Goal: Information Seeking & Learning: Learn about a topic

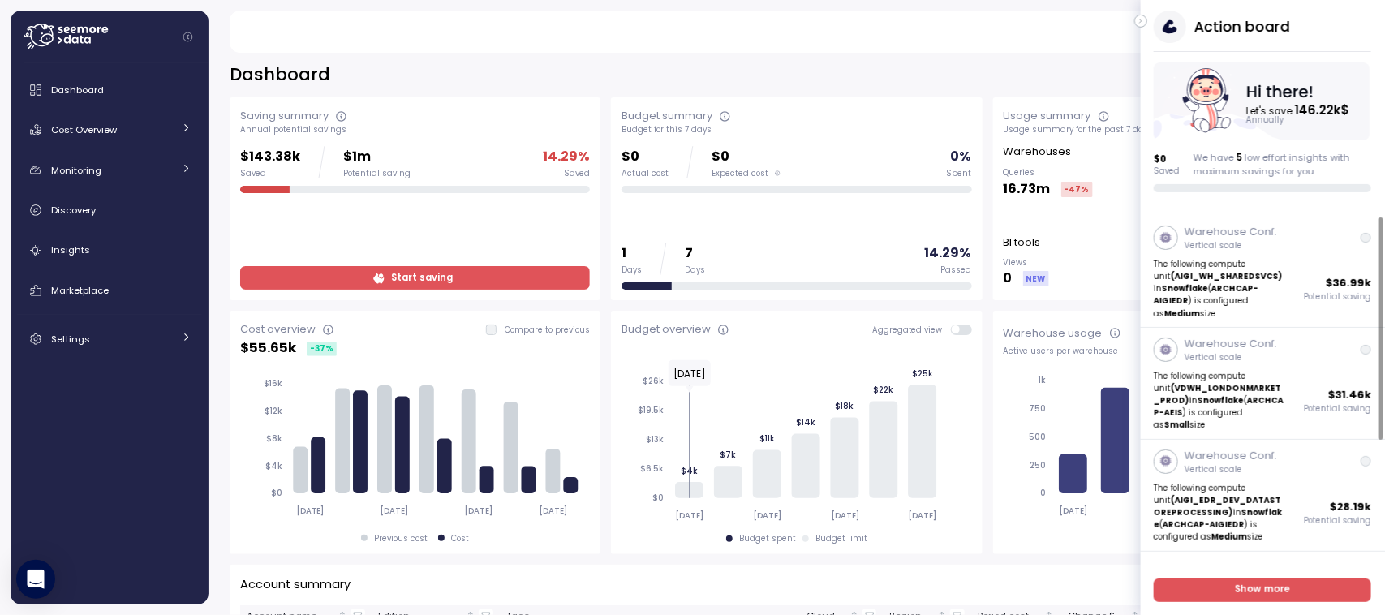
click at [1144, 24] on icon "button" at bounding box center [1141, 20] width 7 height 19
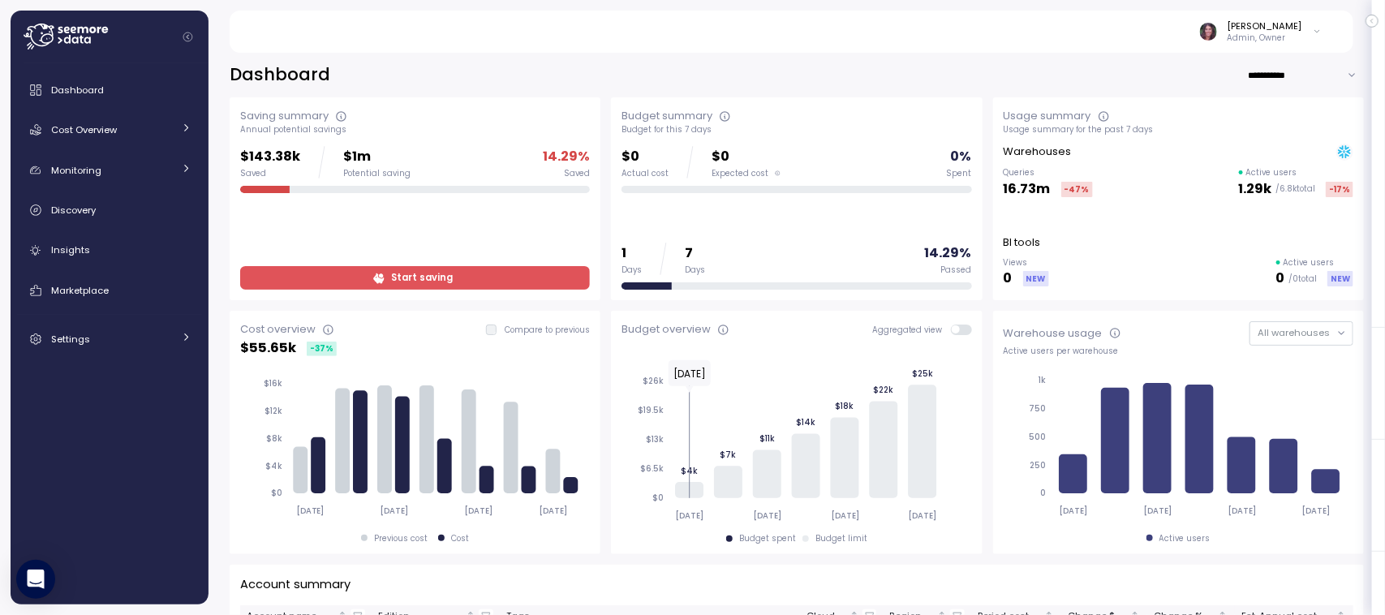
click at [93, 25] on icon at bounding box center [66, 37] width 84 height 26
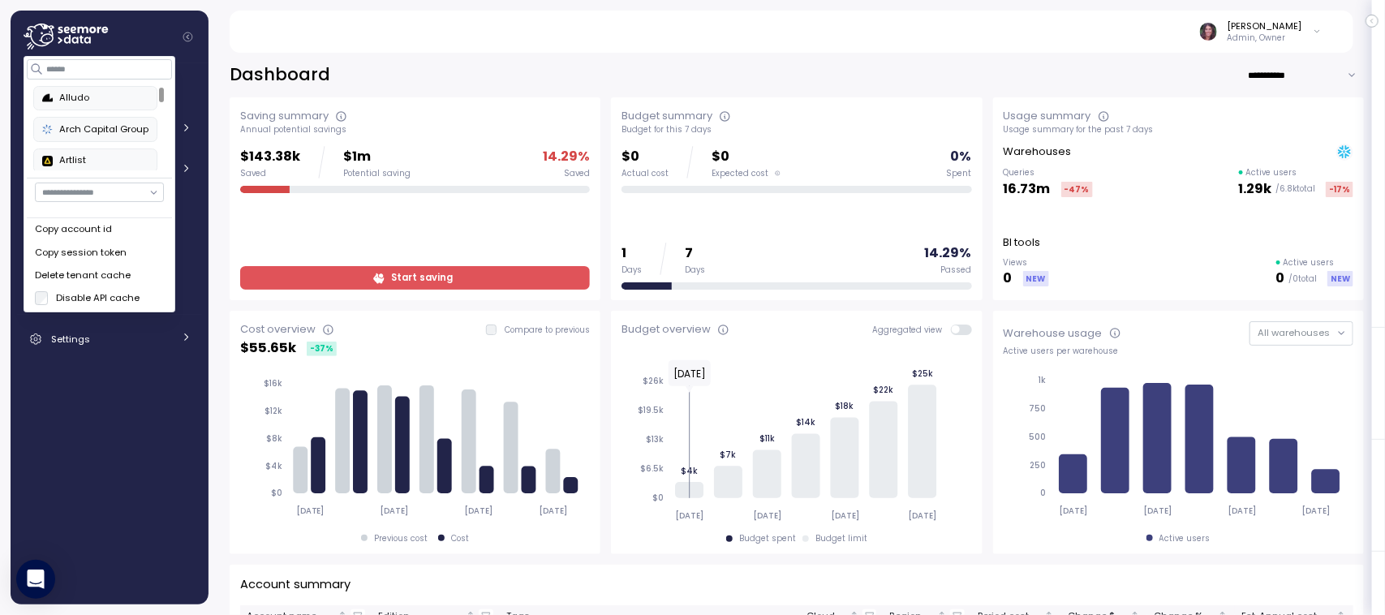
click at [83, 99] on div "Alludo" at bounding box center [95, 98] width 106 height 15
click at [99, 62] on input at bounding box center [99, 68] width 145 height 19
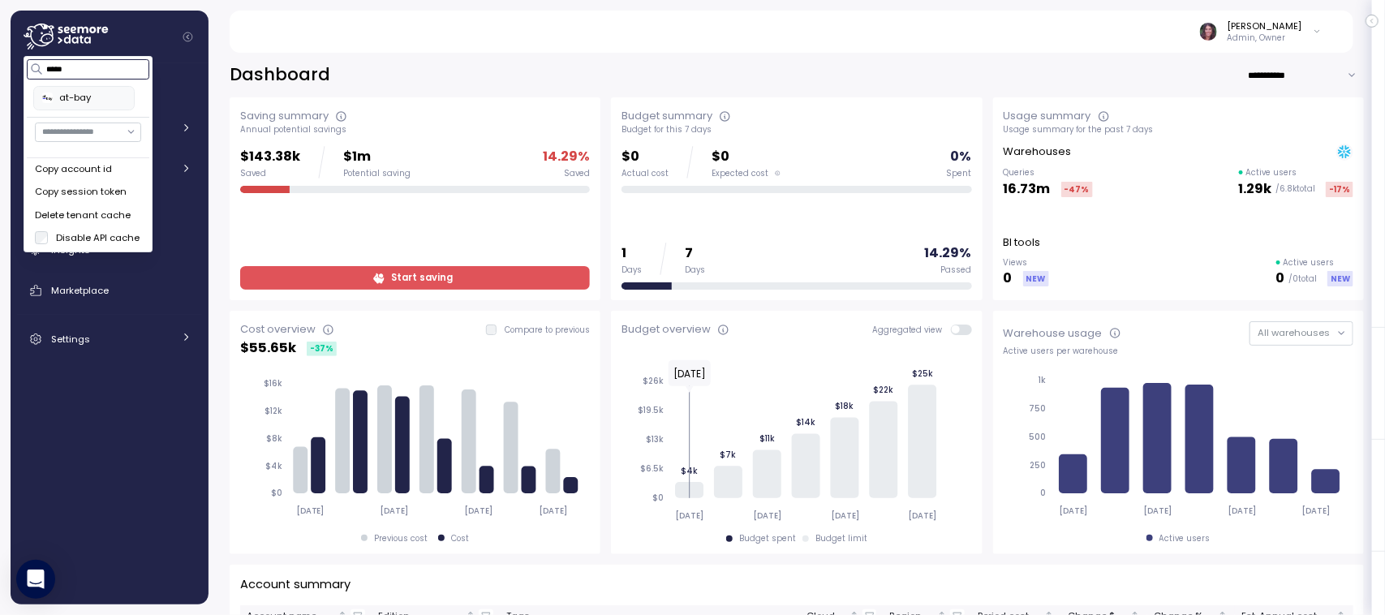
type input "*****"
click at [74, 112] on div "at-bay" at bounding box center [88, 98] width 122 height 39
click at [63, 100] on div "at-bay" at bounding box center [84, 98] width 84 height 15
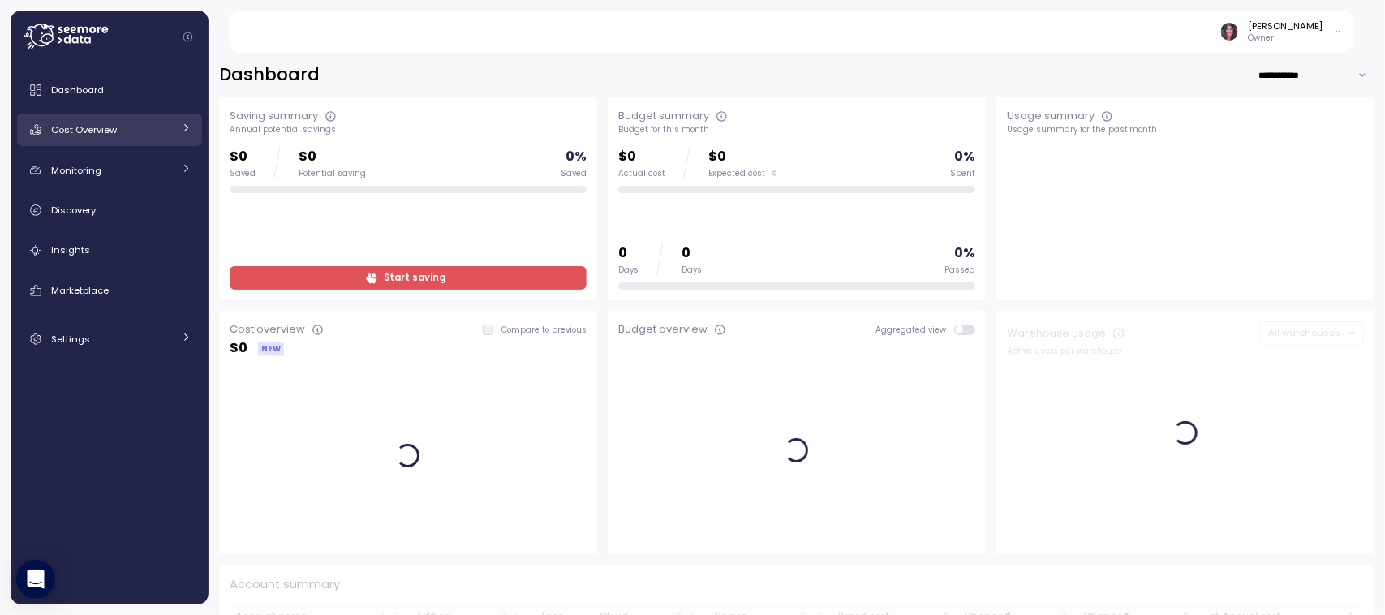
click at [116, 114] on link "Cost Overview" at bounding box center [109, 130] width 185 height 32
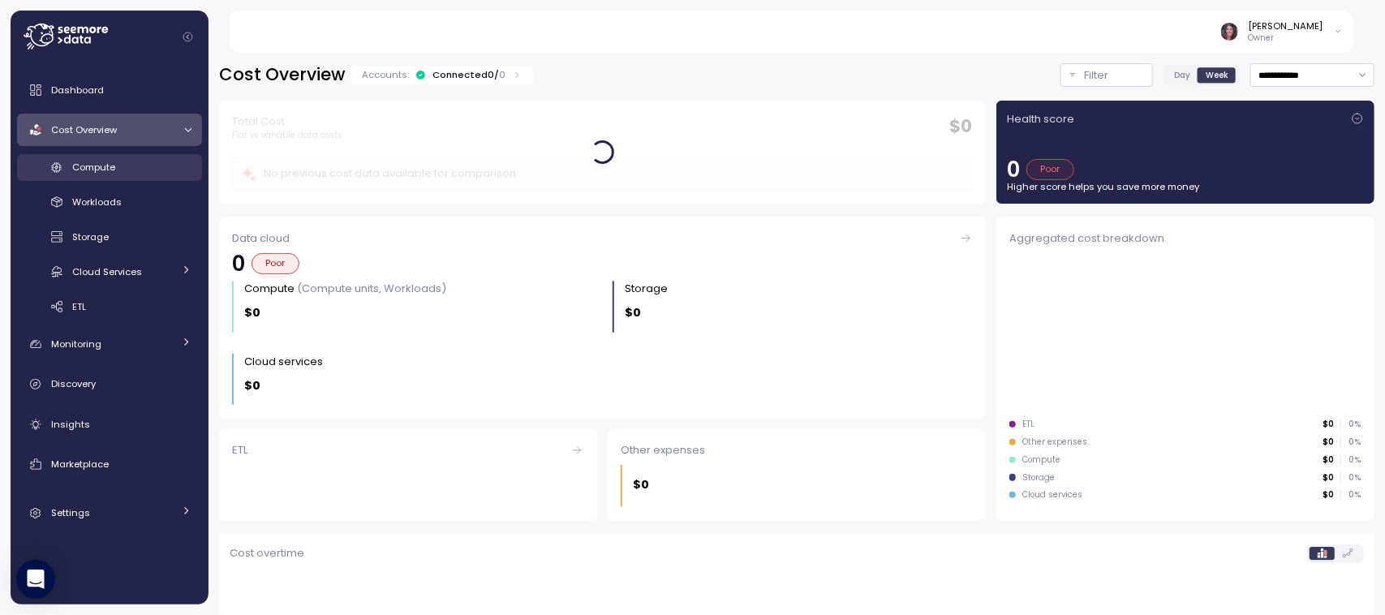
click at [140, 167] on div "Compute" at bounding box center [131, 167] width 119 height 16
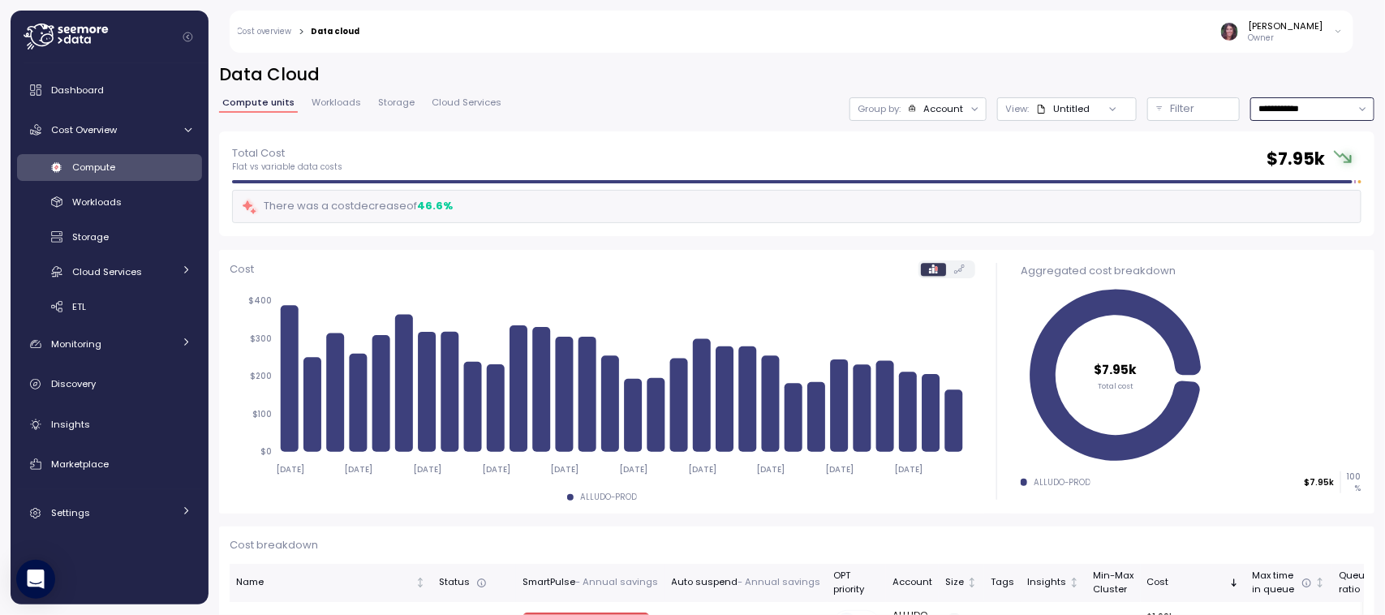
click at [1278, 103] on input "**********" at bounding box center [1312, 109] width 124 height 24
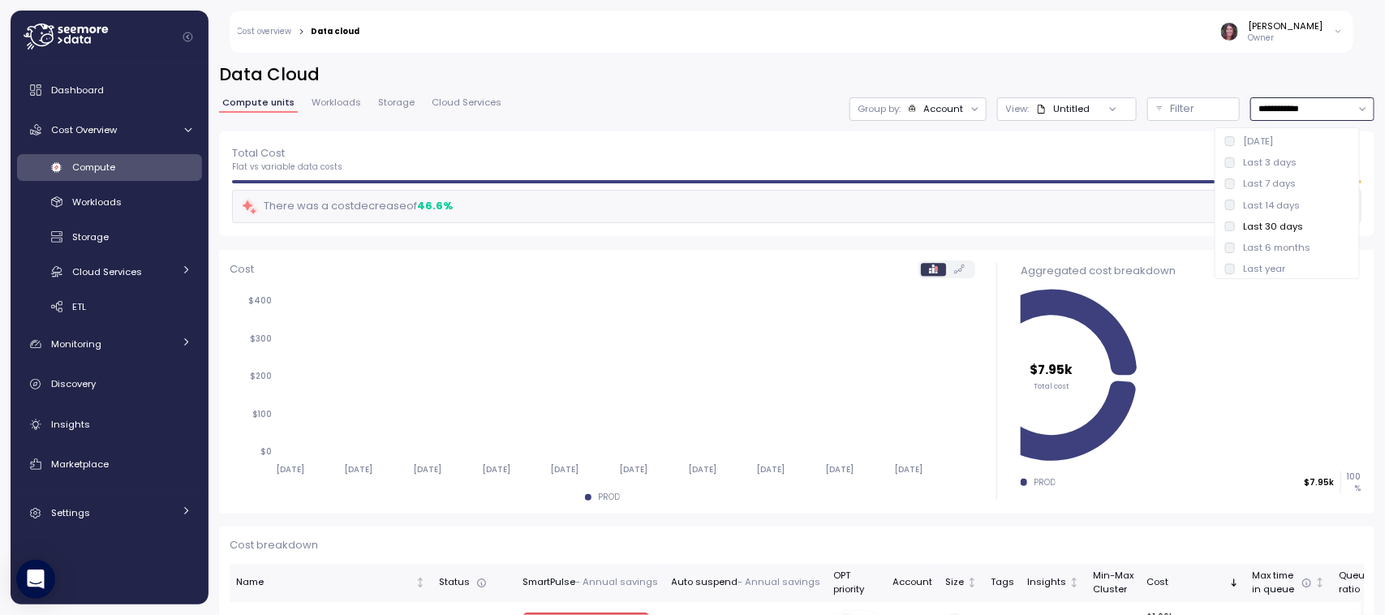
click at [1254, 211] on div "Last 14 days" at bounding box center [1271, 205] width 57 height 13
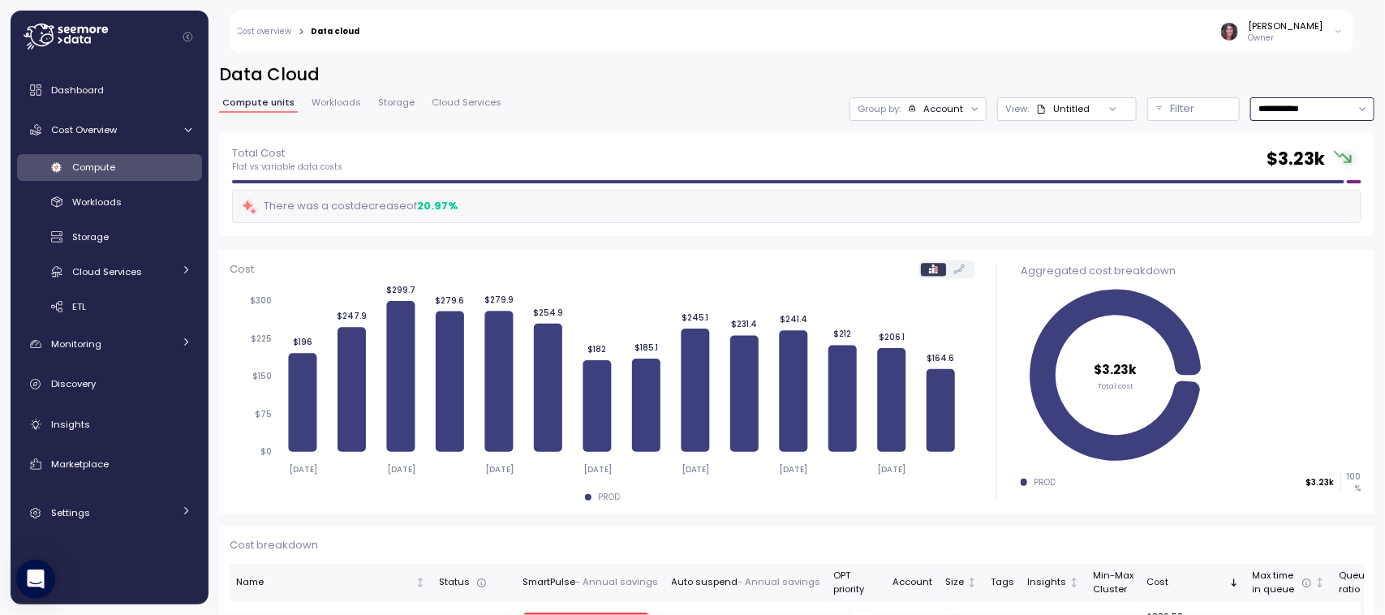
click at [1250, 110] on input "**********" at bounding box center [1312, 109] width 124 height 24
click at [1268, 220] on div "Last 30 days" at bounding box center [1273, 226] width 60 height 13
click at [1243, 224] on div "Total Cost Flat vs variable data costs $ 3.23k There was a cost decrease of 20.…" at bounding box center [796, 183] width 1155 height 105
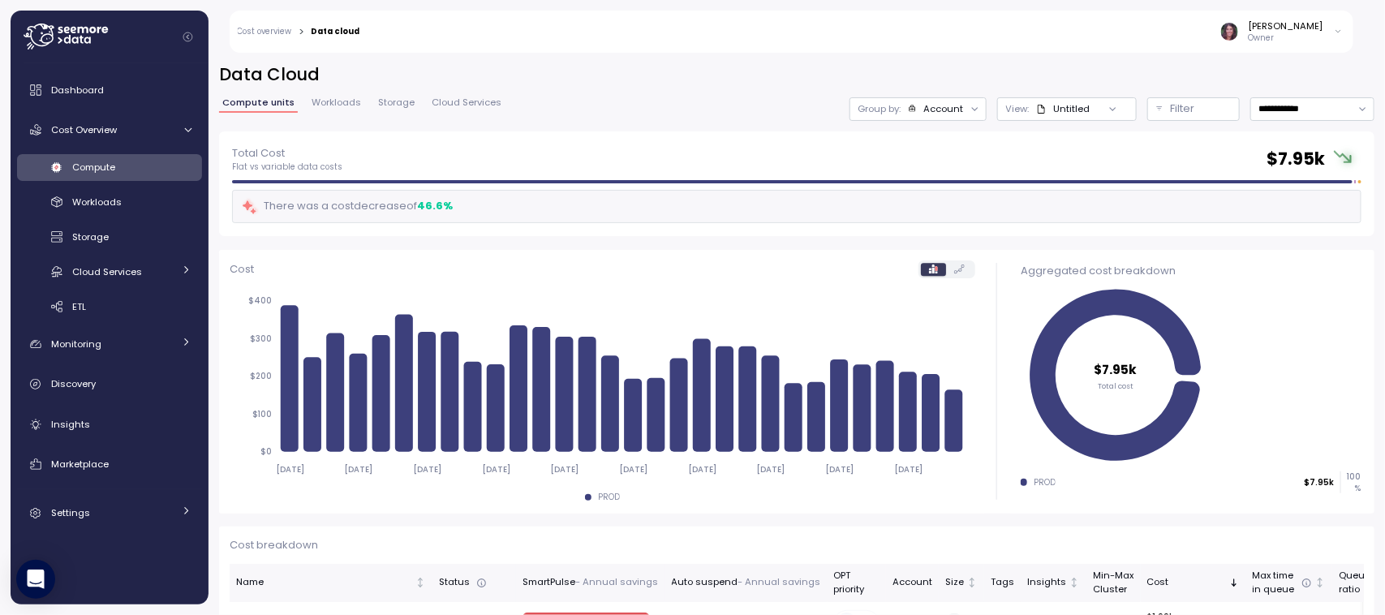
type input "**********"
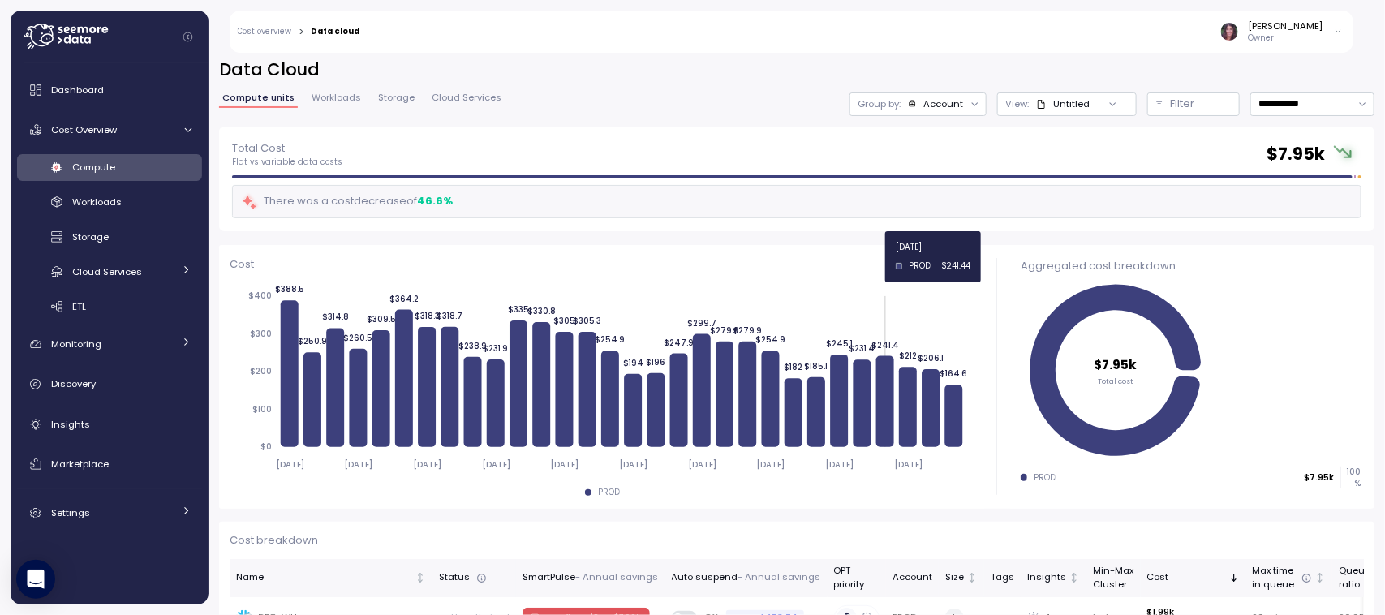
scroll to position [6, 0]
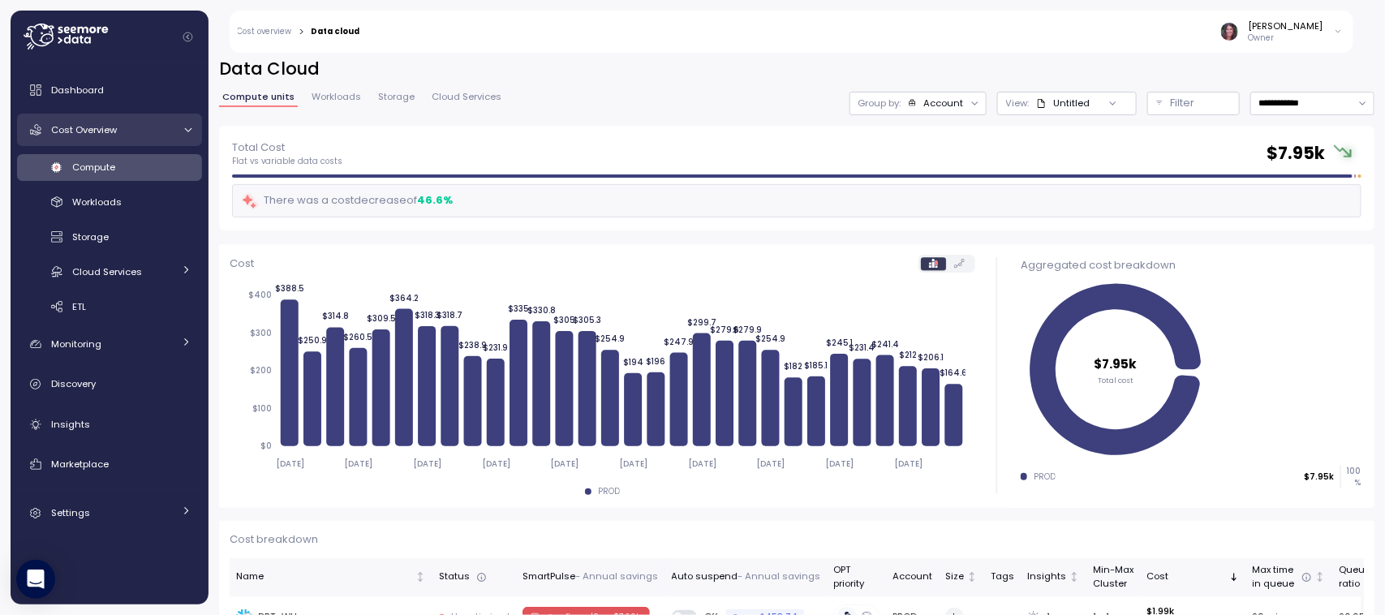
click at [104, 126] on span "Cost Overview" at bounding box center [84, 129] width 66 height 13
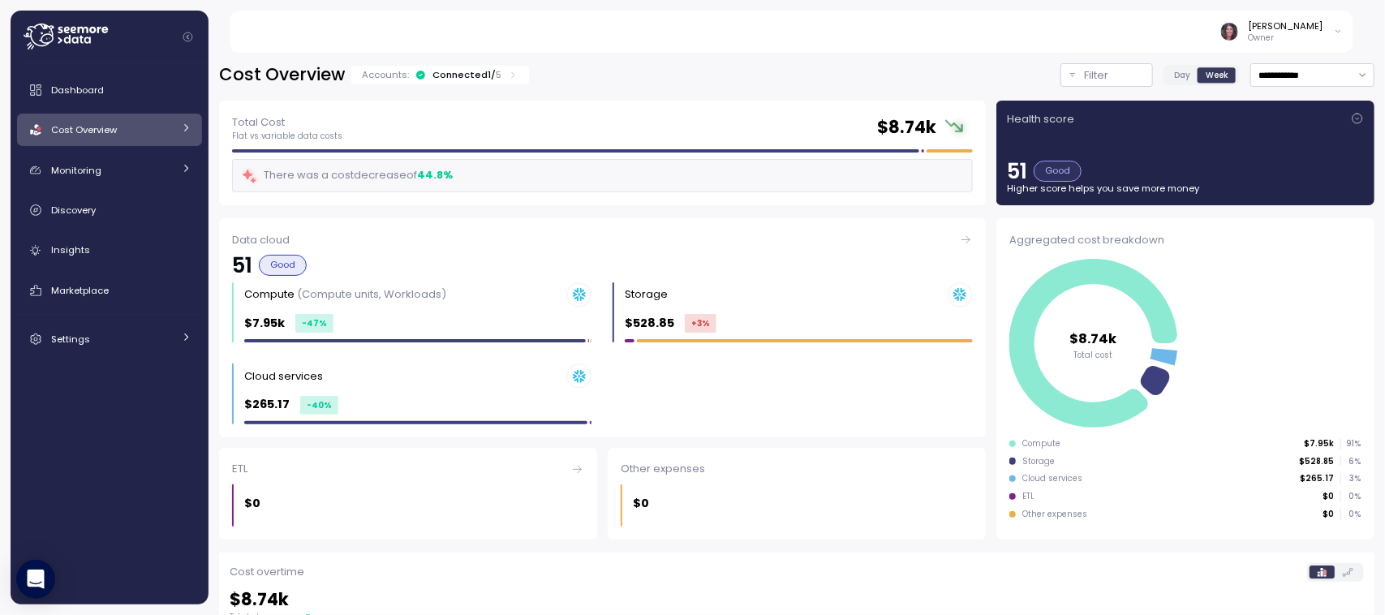
click at [1174, 75] on span "Day" at bounding box center [1182, 75] width 16 height 12
click at [138, 132] on div "Cost Overview" at bounding box center [112, 130] width 122 height 16
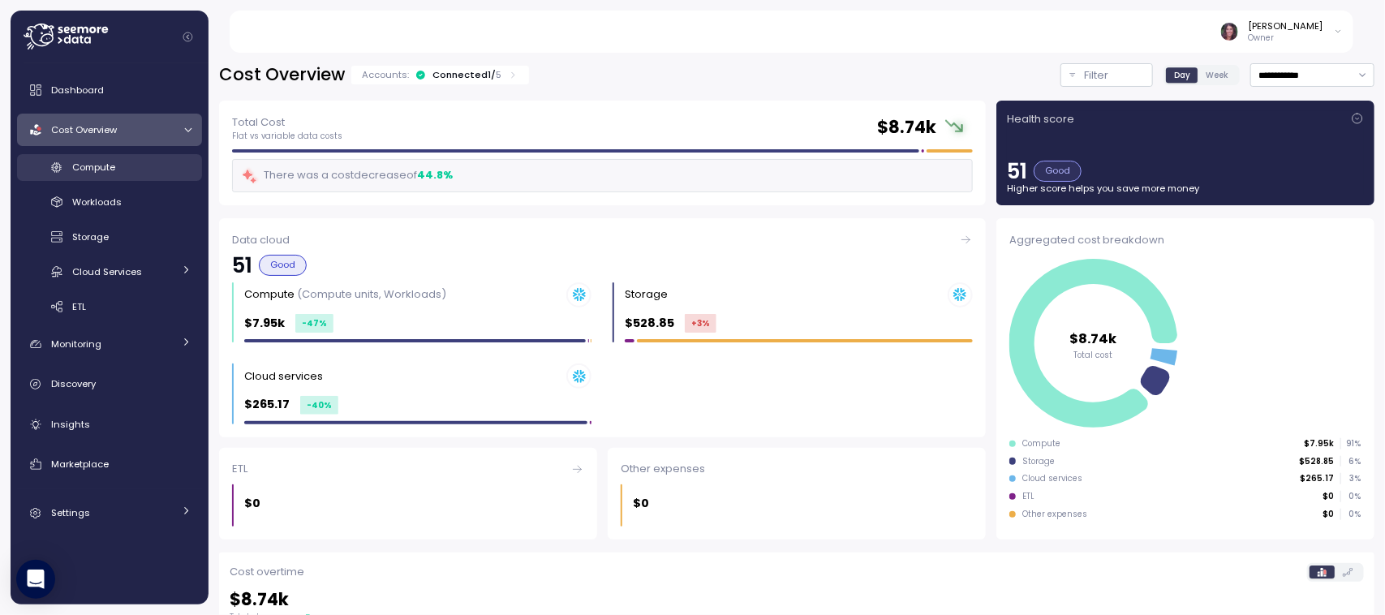
click at [116, 167] on div "Compute" at bounding box center [131, 167] width 119 height 16
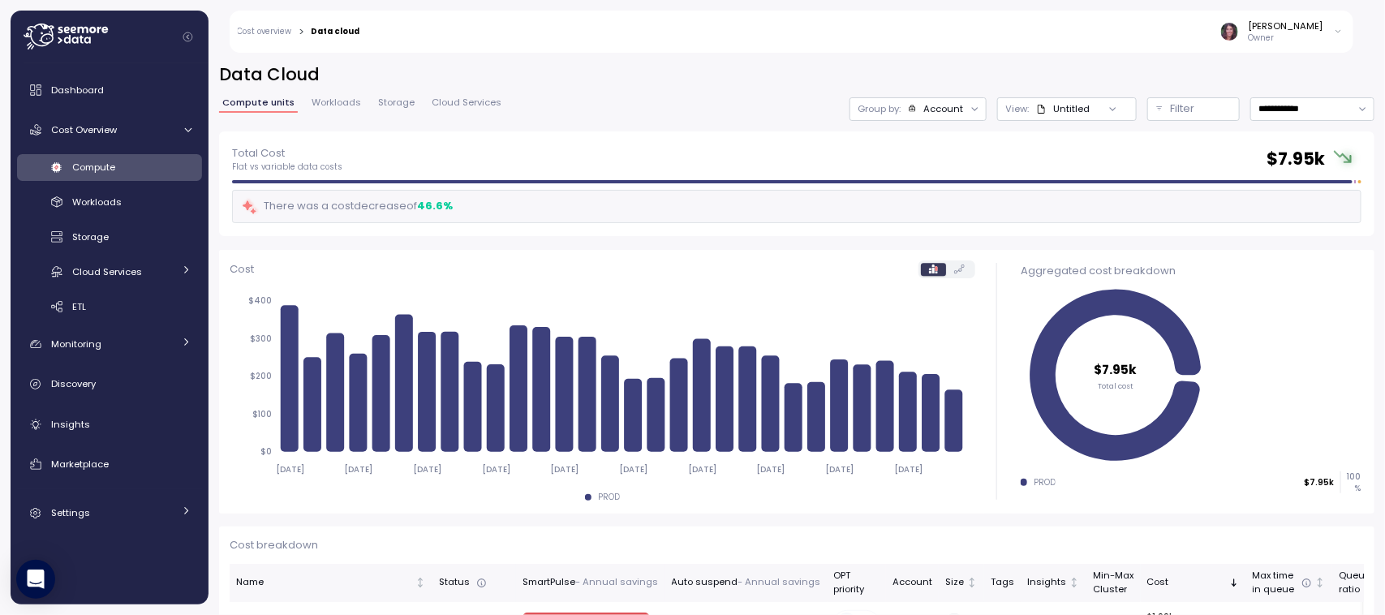
click at [1006, 104] on p "View :" at bounding box center [1018, 108] width 24 height 13
click at [923, 111] on div "Account" at bounding box center [943, 108] width 40 height 13
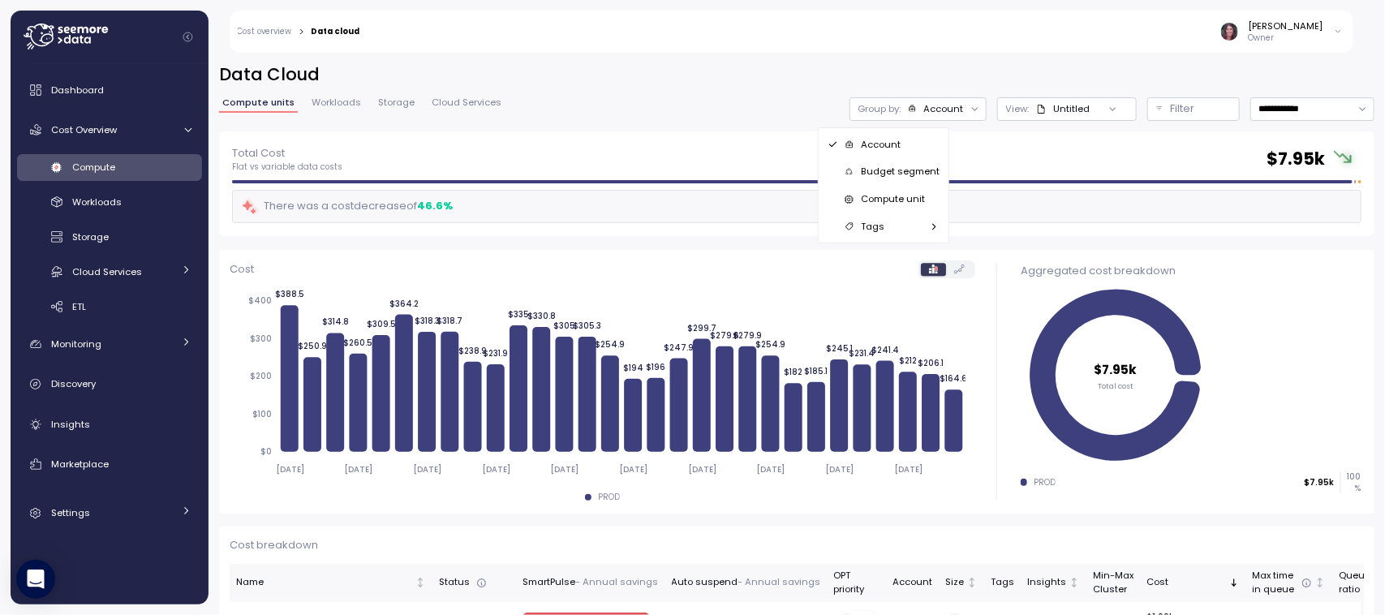
click at [905, 192] on p "Compute unit" at bounding box center [893, 198] width 64 height 13
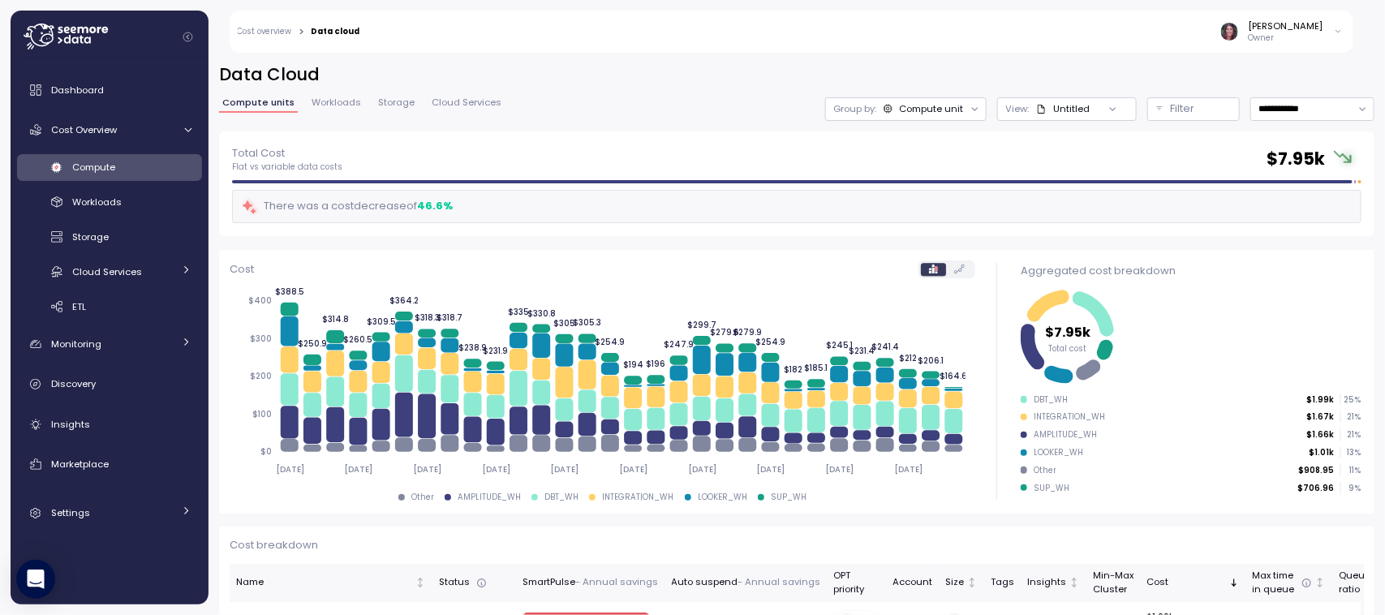
click at [1053, 103] on div "Untitled" at bounding box center [1071, 108] width 37 height 13
click at [1090, 104] on div at bounding box center [1113, 108] width 46 height 23
click at [1171, 106] on p "Filter" at bounding box center [1183, 109] width 24 height 16
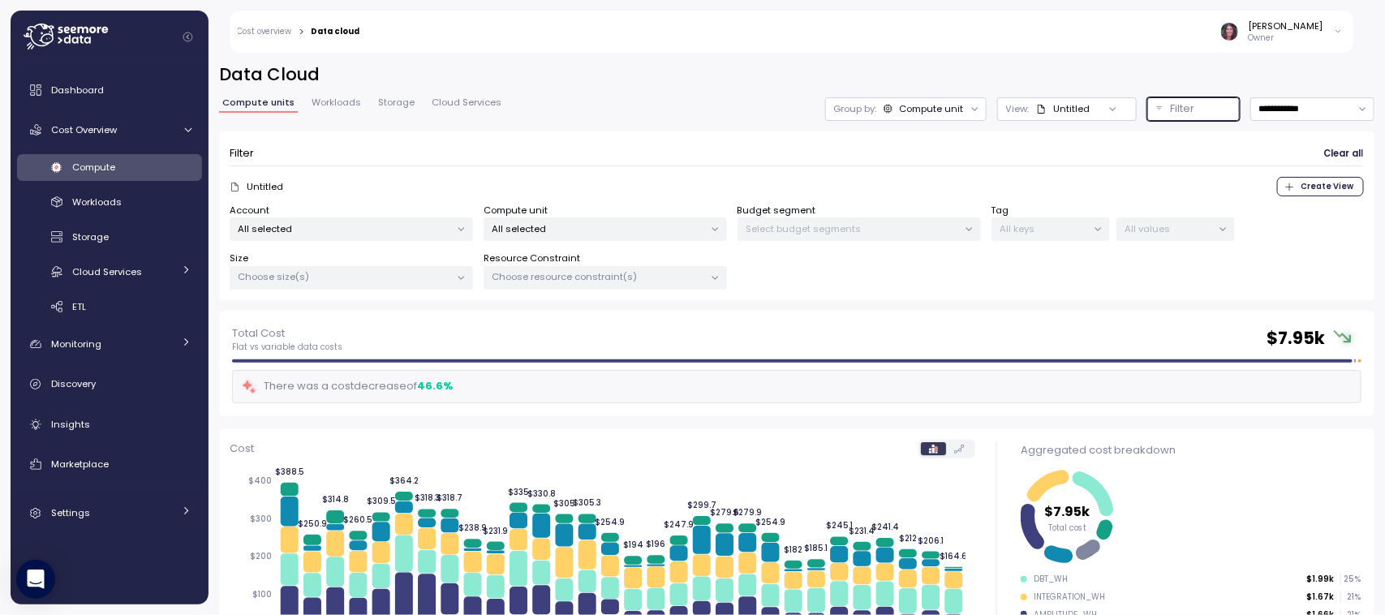
click at [538, 223] on p "All selected" at bounding box center [599, 228] width 212 height 13
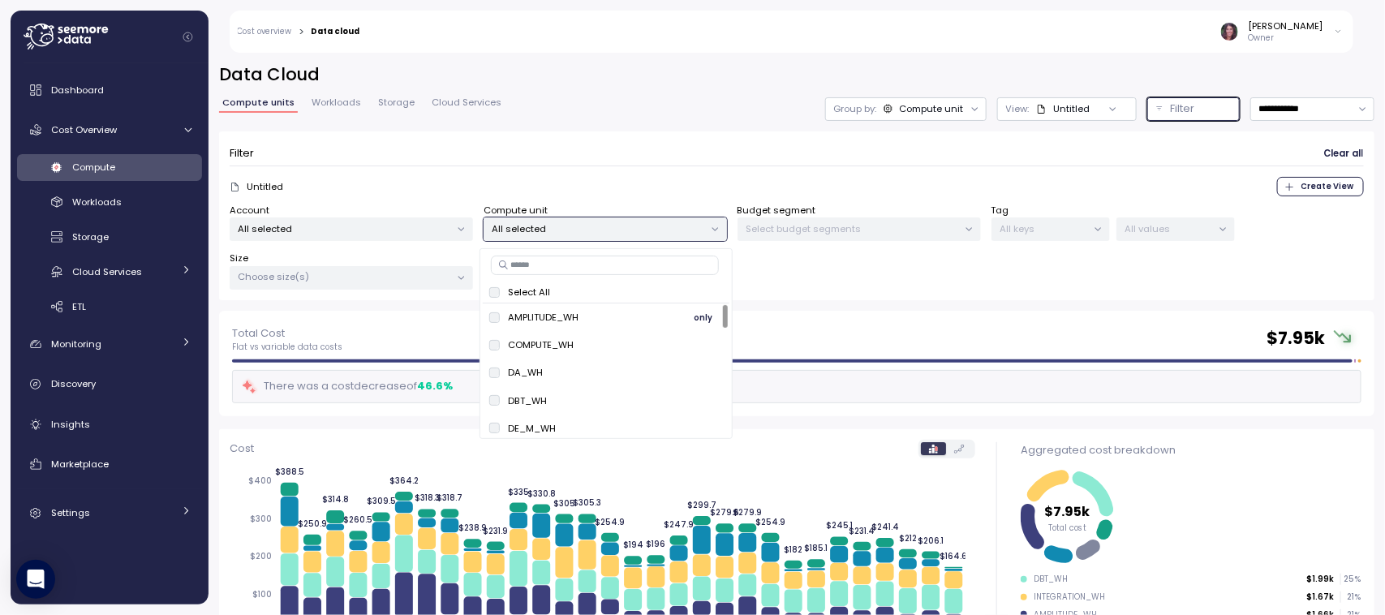
click at [700, 316] on span "only" at bounding box center [703, 317] width 19 height 18
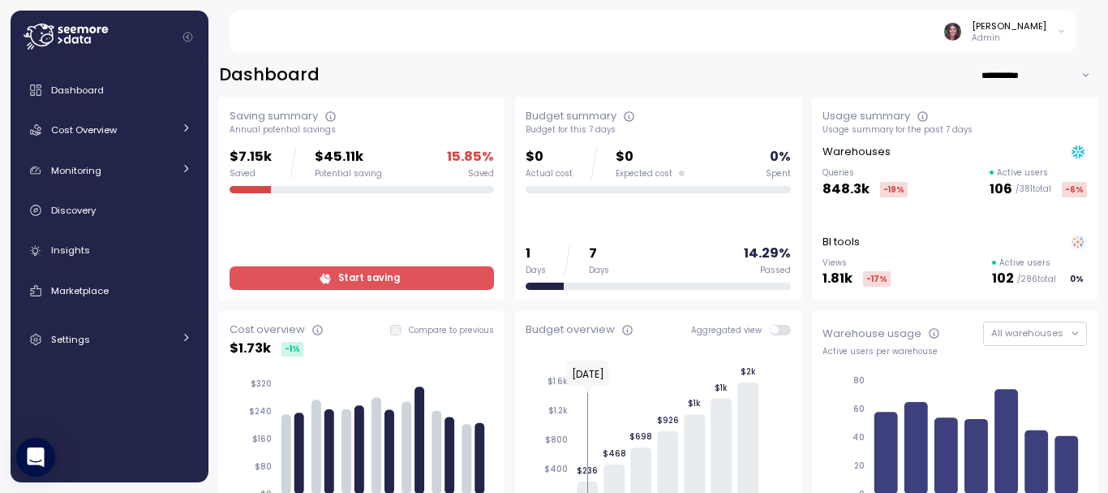
click at [1015, 73] on input "**********" at bounding box center [1039, 75] width 117 height 24
click at [1006, 151] on div "Last 6 months" at bounding box center [1011, 150] width 67 height 13
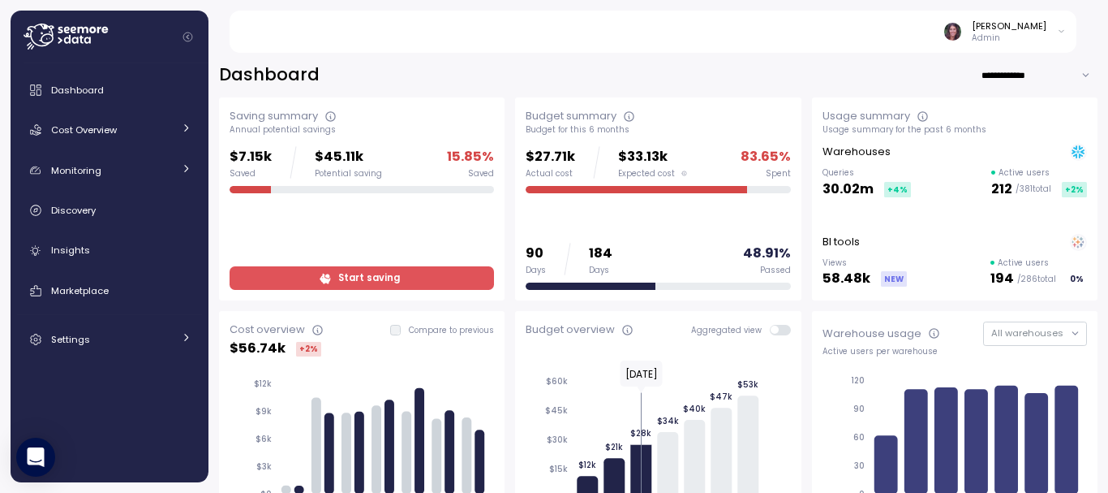
click at [996, 67] on input "**********" at bounding box center [1039, 75] width 117 height 24
click at [996, 165] on div "Last year" at bounding box center [999, 171] width 42 height 13
type input "*********"
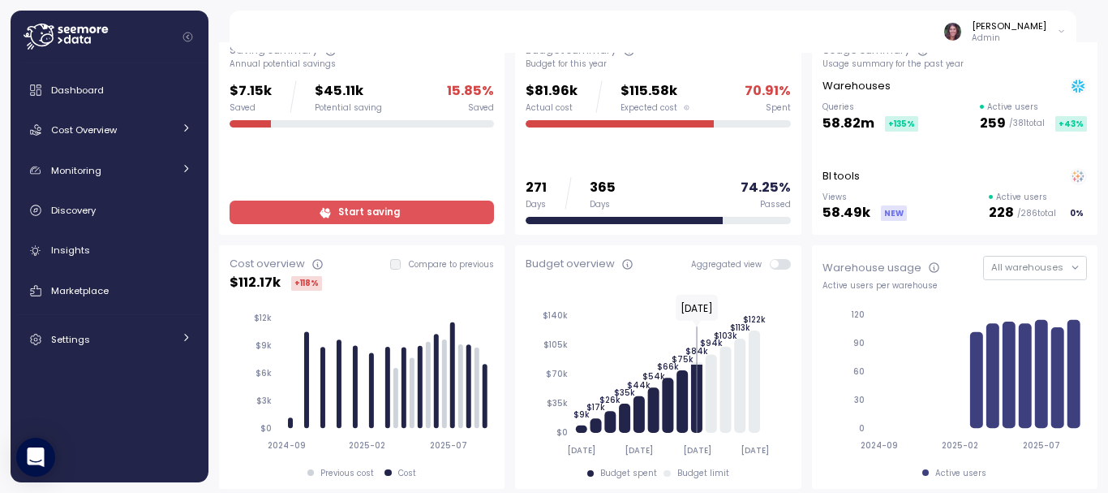
scroll to position [65, 0]
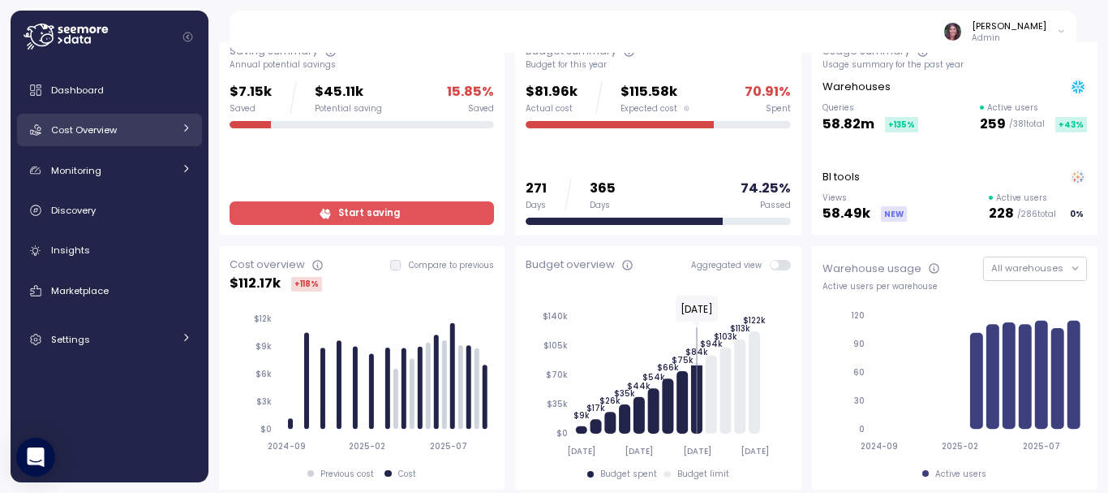
click at [88, 128] on span "Cost Overview" at bounding box center [84, 129] width 66 height 13
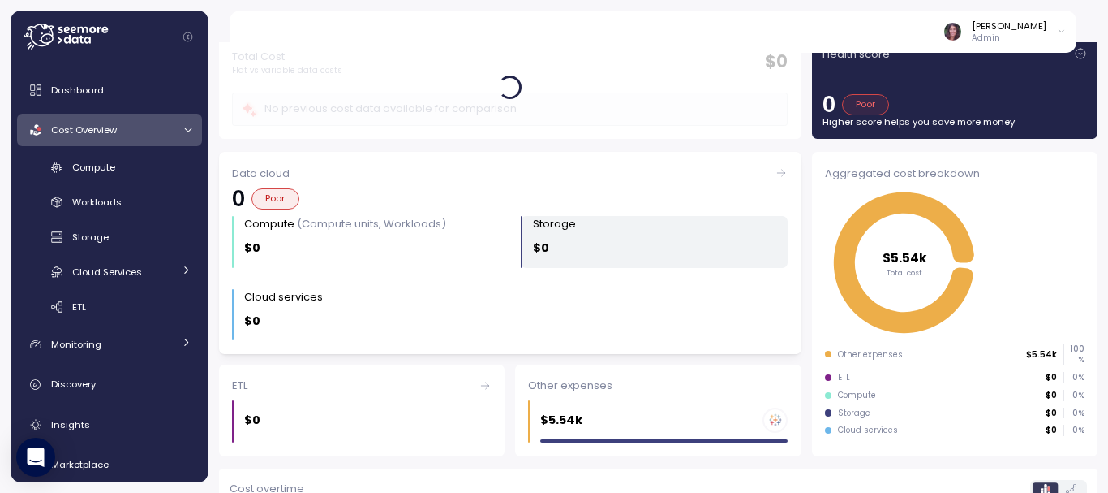
click at [652, 225] on div "Storage" at bounding box center [661, 224] width 256 height 16
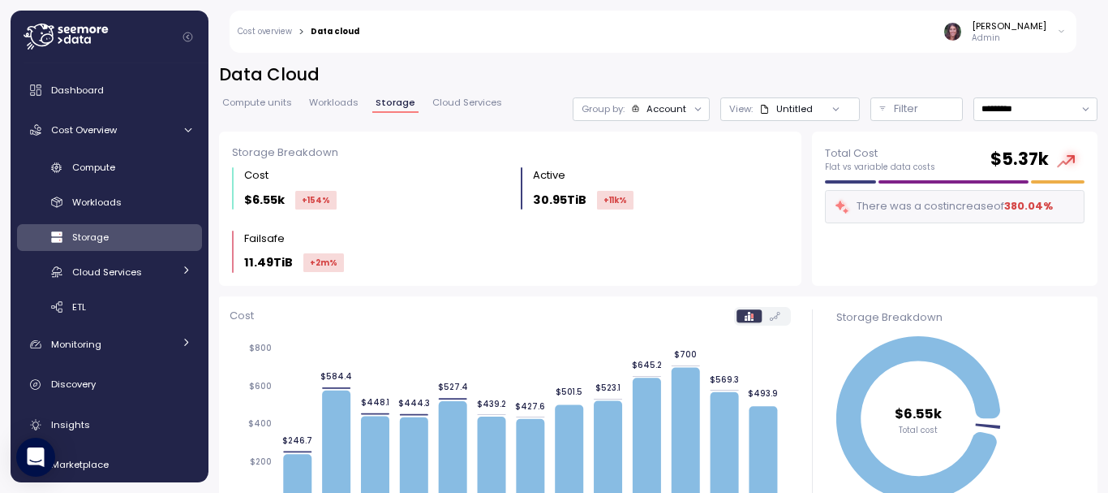
click at [597, 264] on div "Cost $6.55k +154 % Active 30.95TiB +11k % Failsafe 11.49TiB +2m %" at bounding box center [510, 219] width 556 height 105
click at [277, 110] on link "Compute units" at bounding box center [257, 105] width 76 height 14
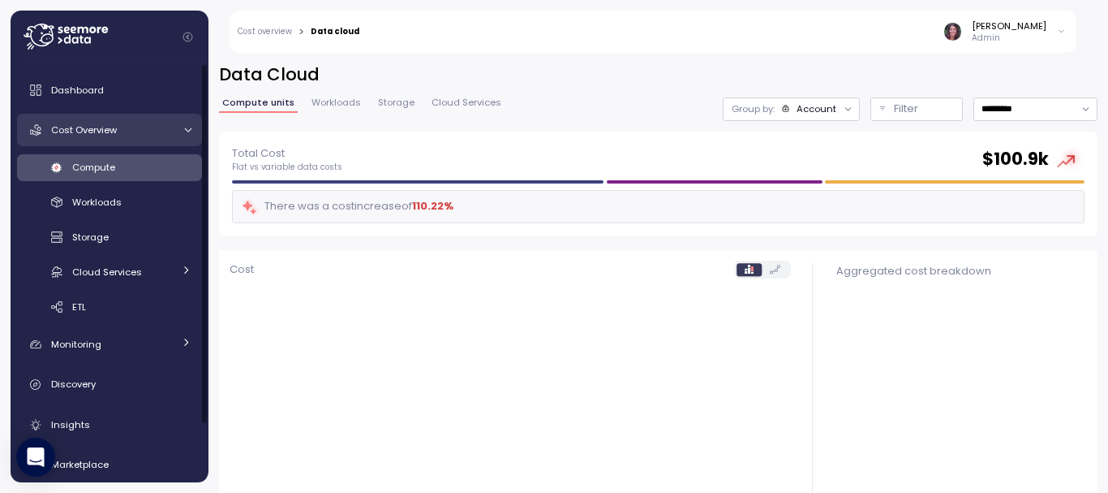
click at [113, 139] on link "Cost Overview" at bounding box center [109, 130] width 185 height 32
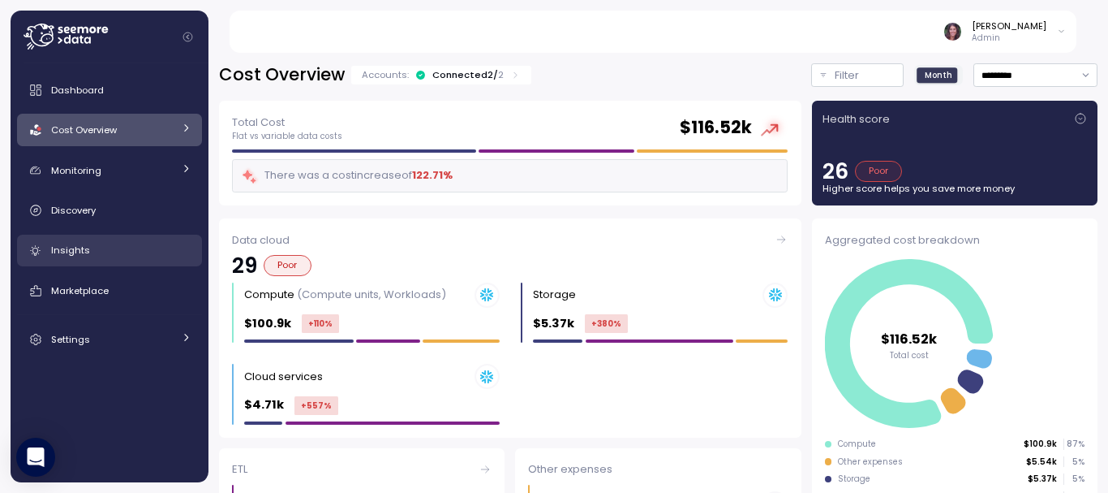
click at [110, 243] on div "Insights" at bounding box center [121, 250] width 140 height 16
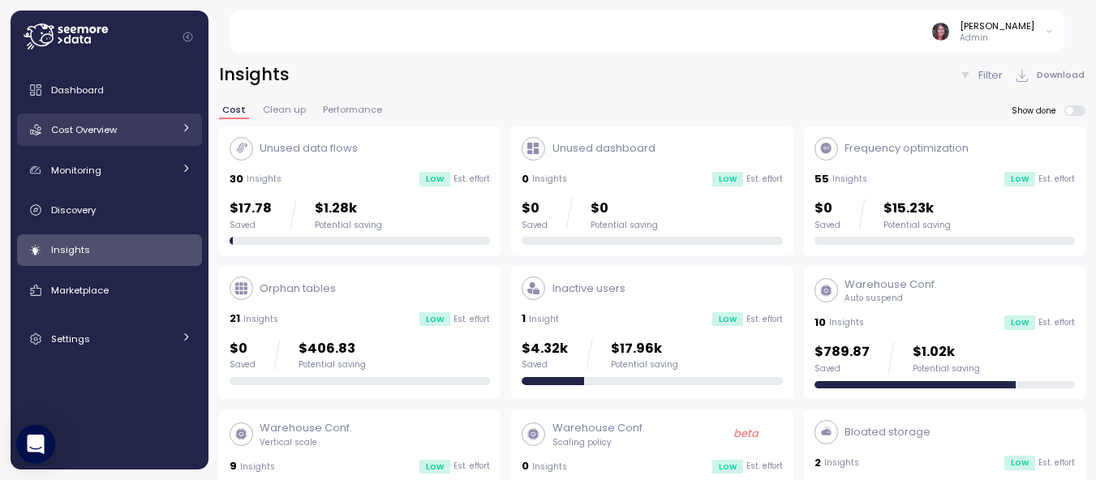
click at [157, 142] on link "Cost Overview" at bounding box center [109, 130] width 185 height 32
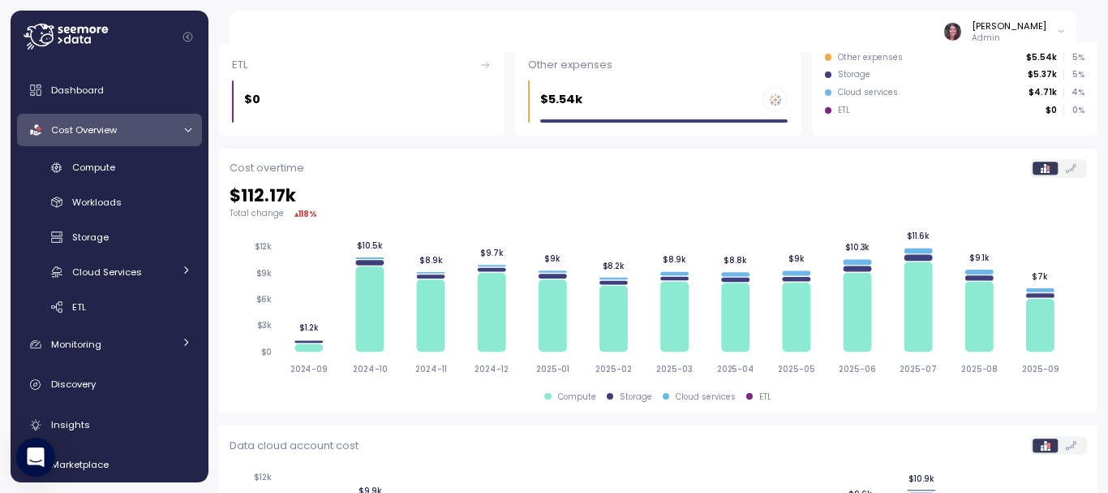
scroll to position [611, 0]
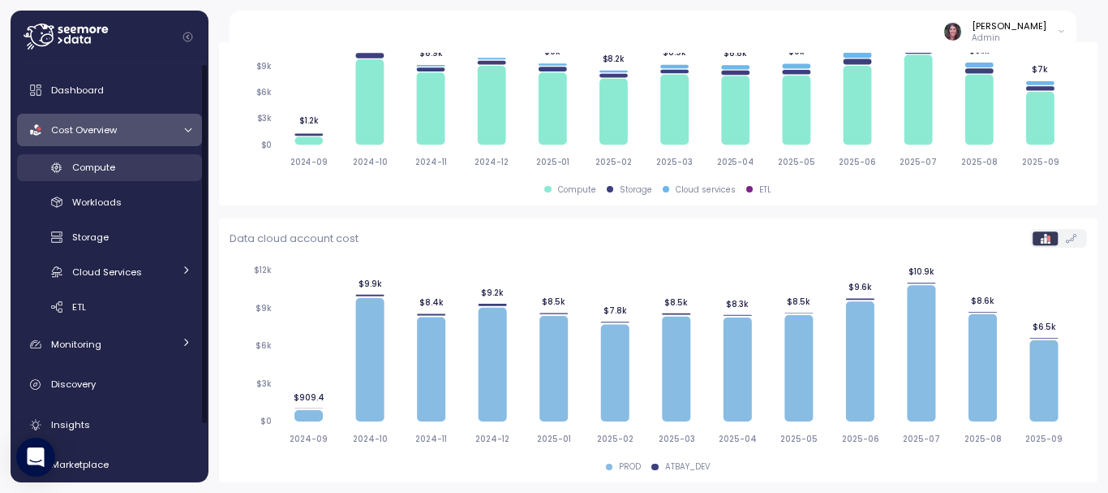
click at [82, 164] on span "Compute" at bounding box center [93, 167] width 43 height 13
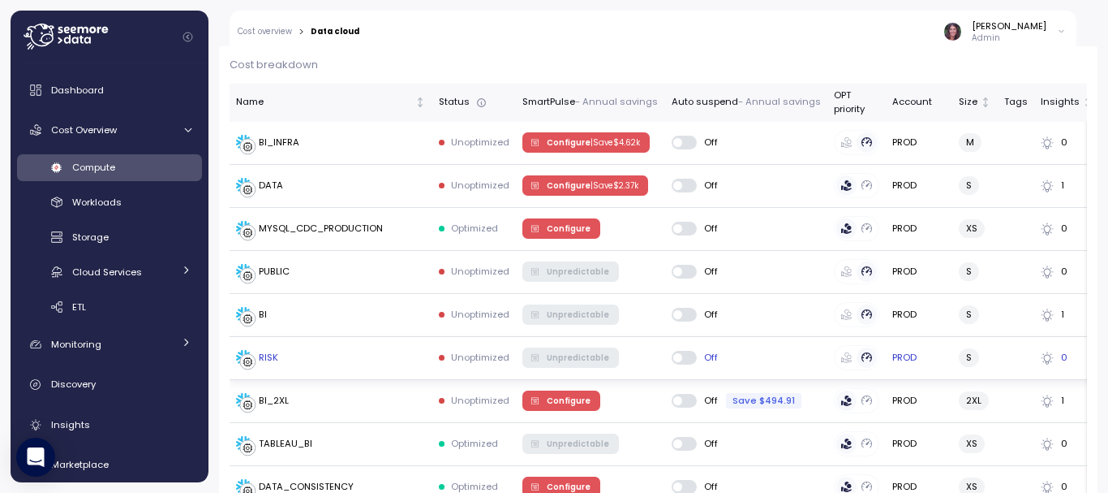
scroll to position [480, 0]
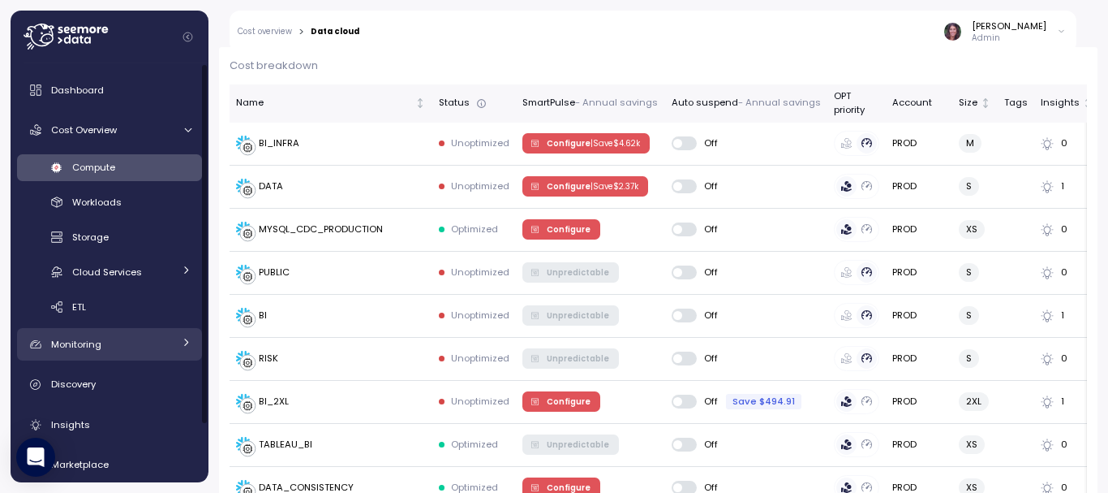
click at [113, 338] on div "Monitoring" at bounding box center [112, 344] width 122 height 16
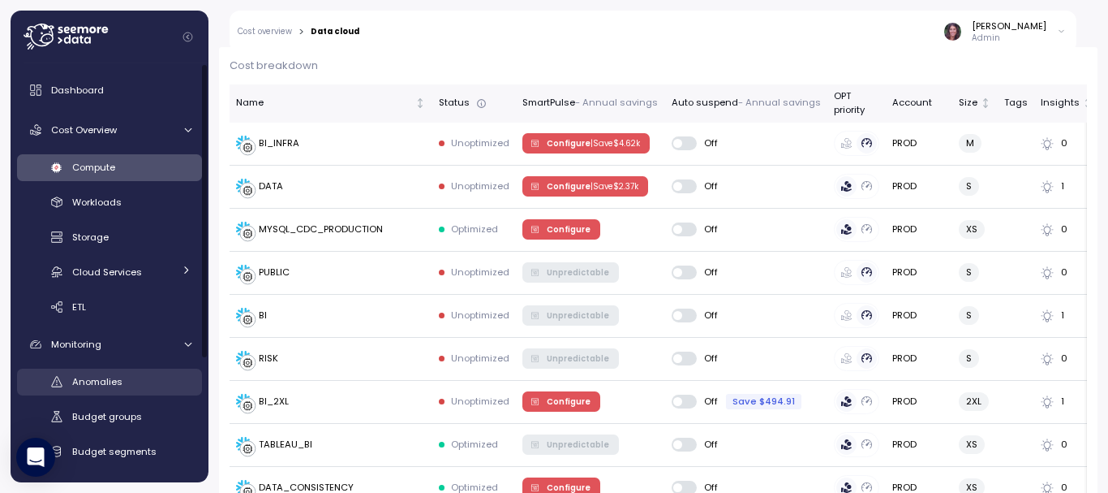
click at [113, 379] on span "Anomalies" at bounding box center [97, 381] width 50 height 13
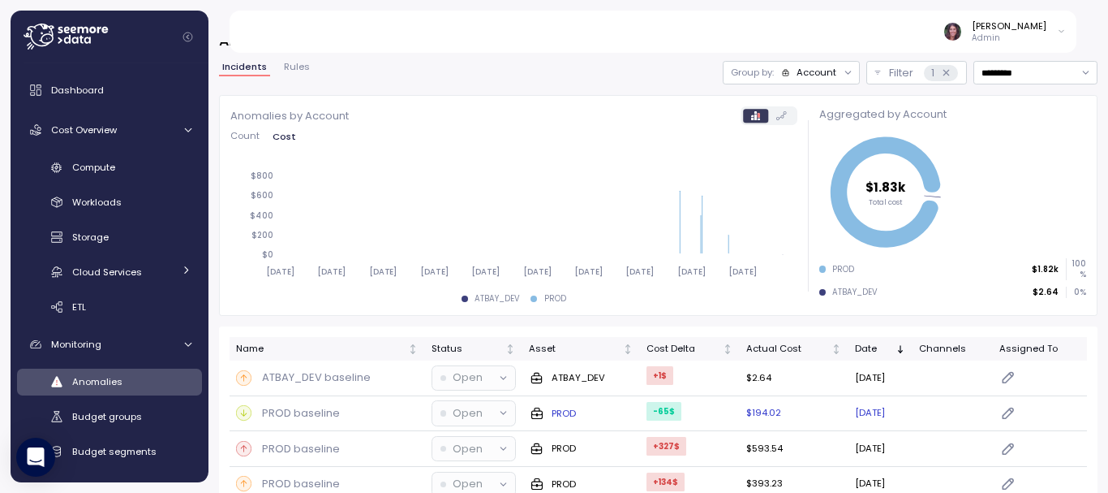
scroll to position [37, 0]
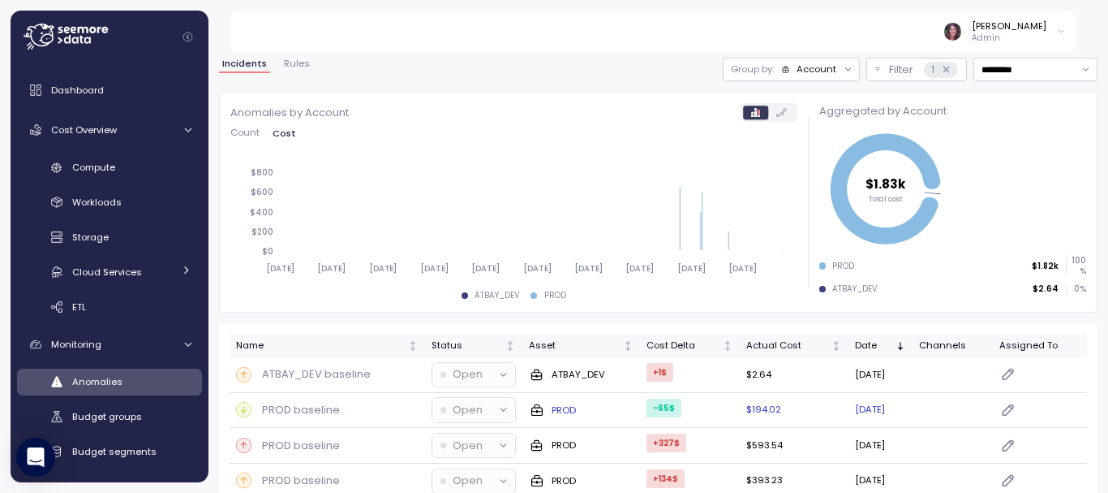
click at [361, 451] on div "PROD baseline" at bounding box center [327, 445] width 183 height 16
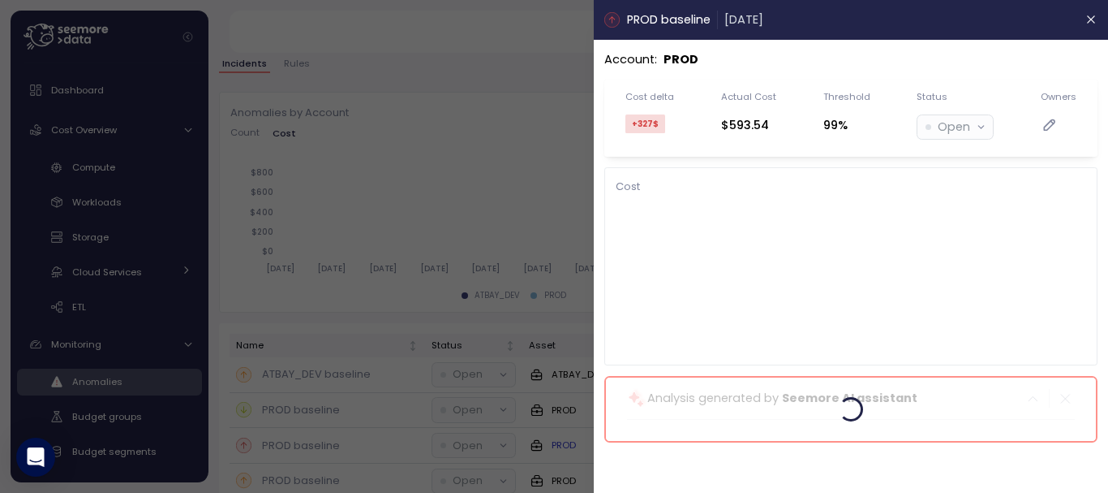
scroll to position [98, 0]
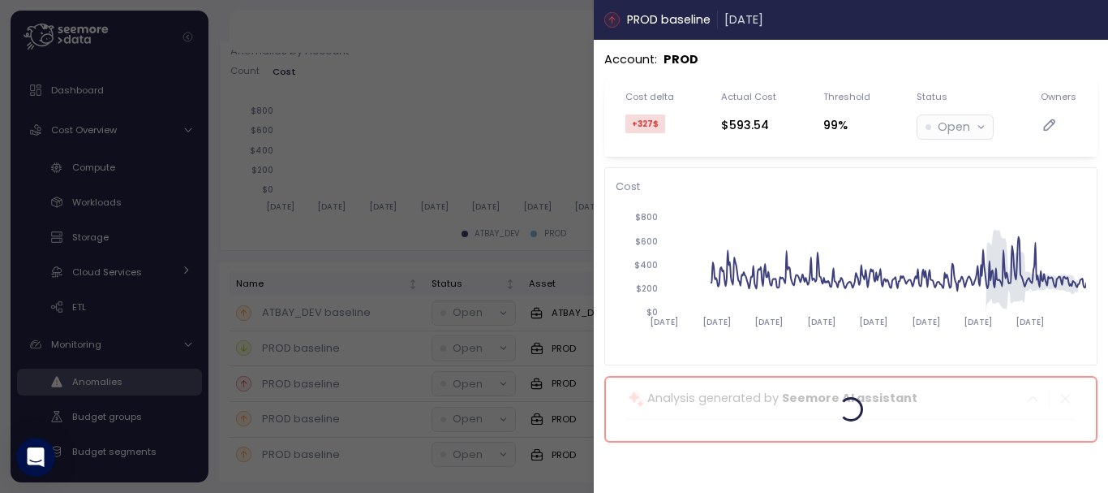
click at [1088, 23] on icon "button" at bounding box center [1091, 19] width 7 height 7
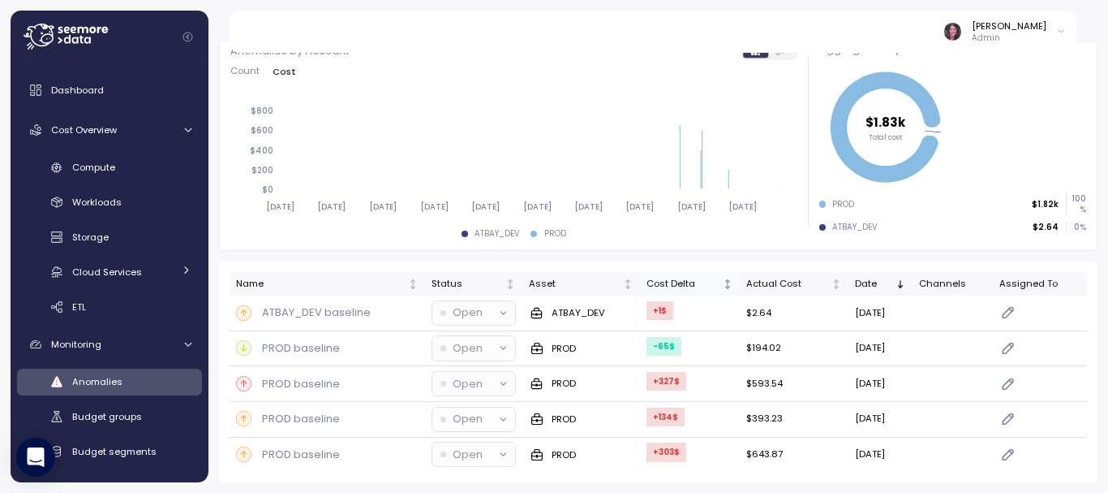
click at [654, 281] on div "Cost Delta" at bounding box center [683, 284] width 73 height 15
click at [318, 303] on td "PROD baseline" at bounding box center [328, 313] width 196 height 36
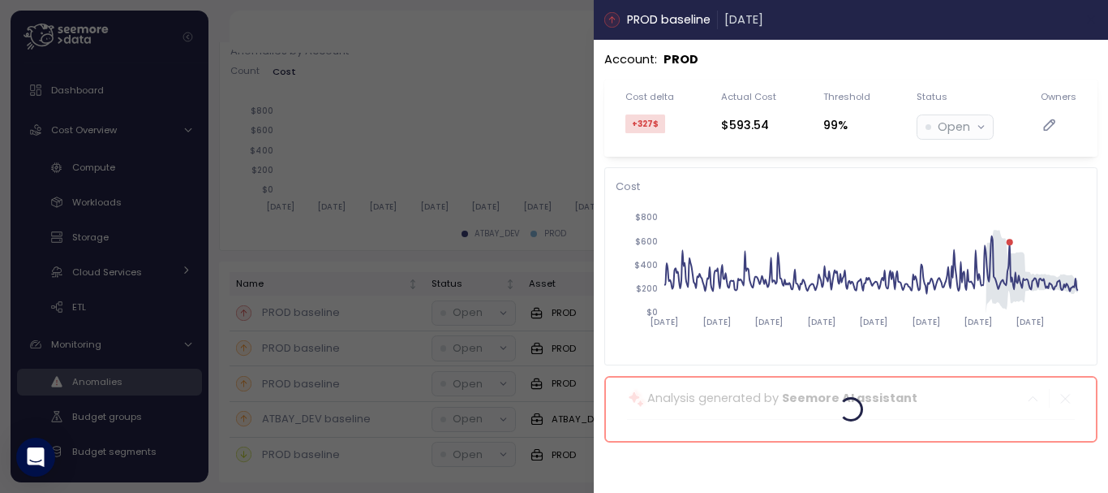
click at [1094, 14] on icon "button" at bounding box center [1092, 19] width 13 height 13
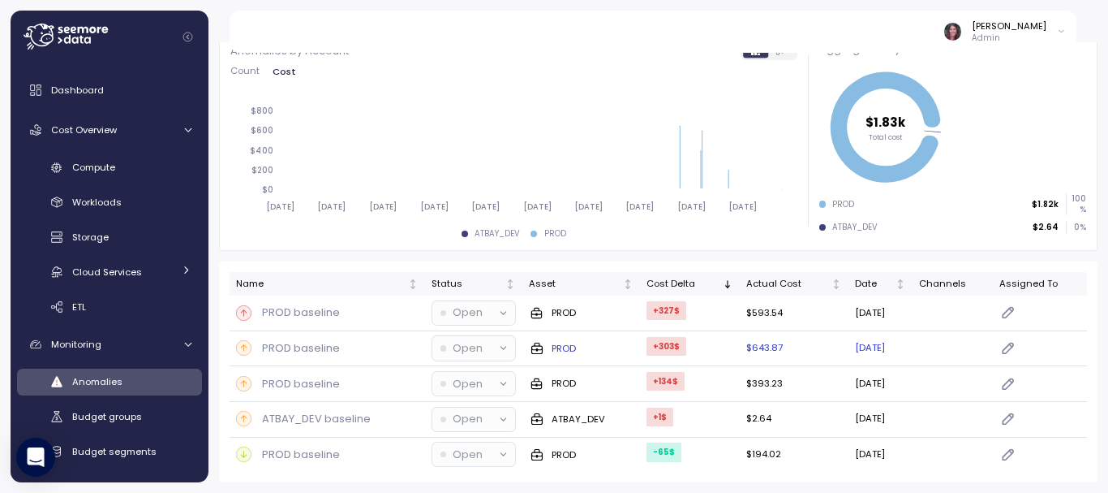
click at [309, 338] on td "PROD baseline" at bounding box center [328, 349] width 196 height 36
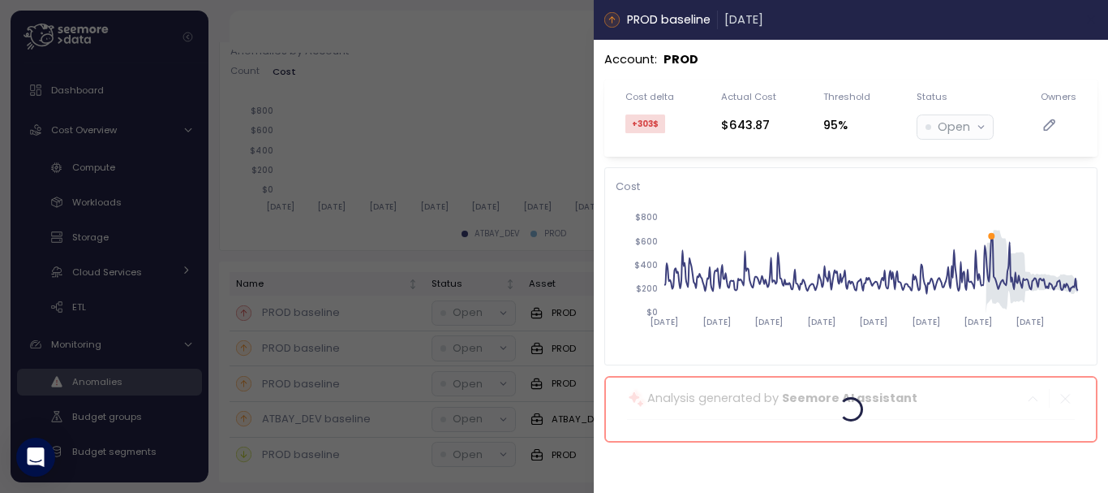
click at [1088, 15] on icon "button" at bounding box center [1092, 19] width 13 height 13
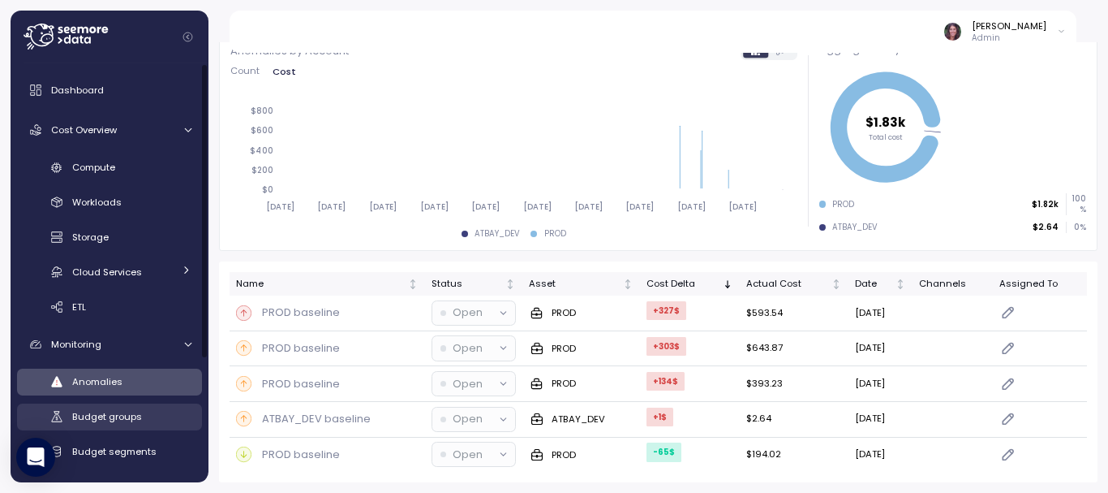
click at [116, 403] on link "Budget groups" at bounding box center [109, 416] width 185 height 27
